Goal: Browse casually: Explore the website without a specific task or goal

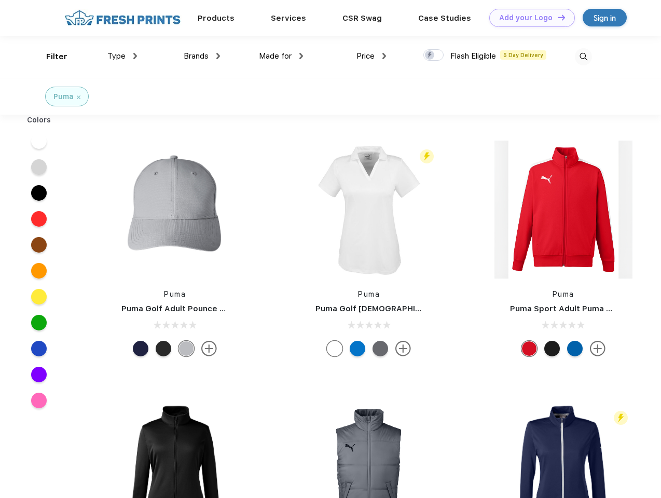
click at [528, 18] on link "Add your Logo Design Tool" at bounding box center [532, 18] width 86 height 18
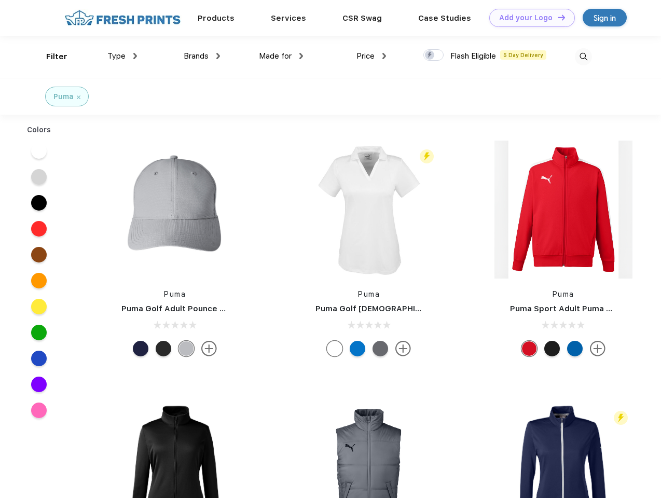
click at [0, 0] on div "Design Tool" at bounding box center [0, 0] width 0 height 0
click at [557, 17] on link "Add your Logo Design Tool" at bounding box center [532, 18] width 86 height 18
click at [50, 57] on div "Filter" at bounding box center [56, 57] width 21 height 12
click at [122, 56] on span "Type" at bounding box center [116, 55] width 18 height 9
click at [202, 56] on span "Brands" at bounding box center [196, 55] width 25 height 9
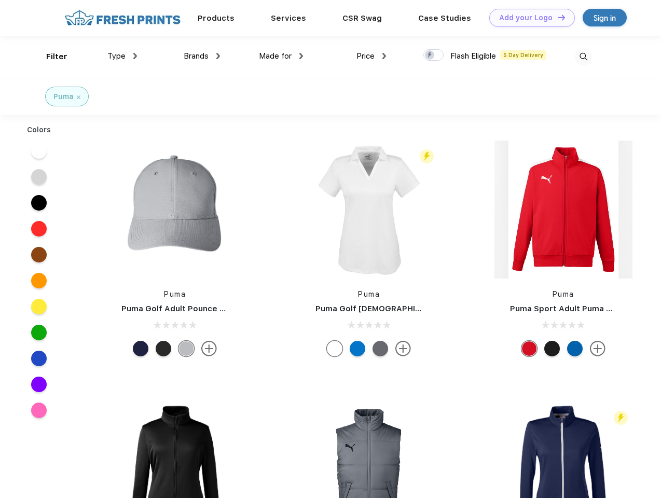
click at [281, 56] on span "Made for" at bounding box center [275, 55] width 33 height 9
click at [371, 56] on span "Price" at bounding box center [365, 55] width 18 height 9
click at [434, 56] on div at bounding box center [433, 54] width 20 height 11
click at [430, 56] on input "checkbox" at bounding box center [426, 52] width 7 height 7
click at [583, 57] on img at bounding box center [583, 56] width 17 height 17
